Goal: Task Accomplishment & Management: Complete application form

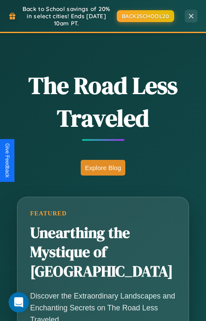
scroll to position [842, 0]
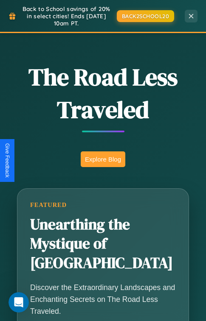
click at [103, 161] on button "Explore Blog" at bounding box center [103, 160] width 45 height 16
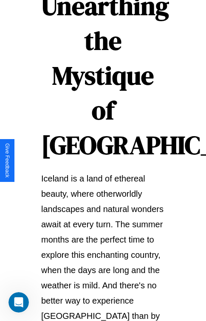
scroll to position [1468, 0]
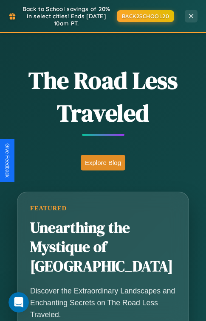
scroll to position [514, 0]
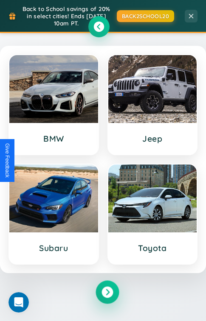
click at [107, 293] on icon at bounding box center [106, 292] width 11 height 11
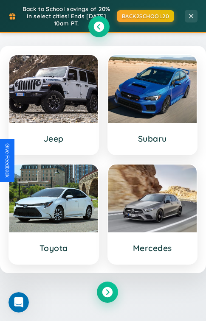
scroll to position [0, 0]
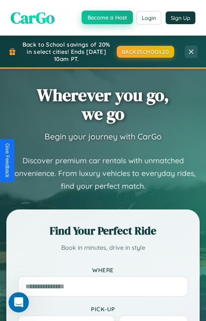
click at [107, 17] on button "Become a Host" at bounding box center [107, 18] width 51 height 14
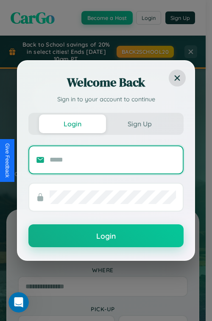
click at [113, 160] on input "text" at bounding box center [113, 160] width 127 height 14
type input "**********"
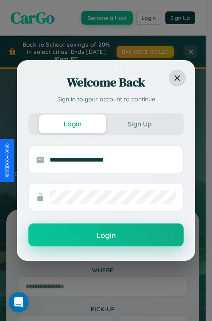
click at [106, 236] on button "Login" at bounding box center [105, 235] width 155 height 23
